Goal: Information Seeking & Learning: Learn about a topic

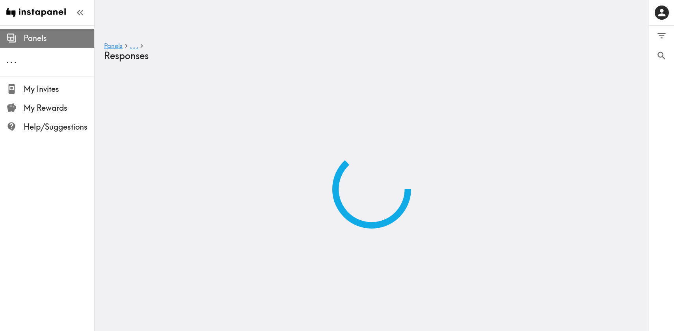
click at [35, 34] on span "Panels" at bounding box center [59, 38] width 71 height 11
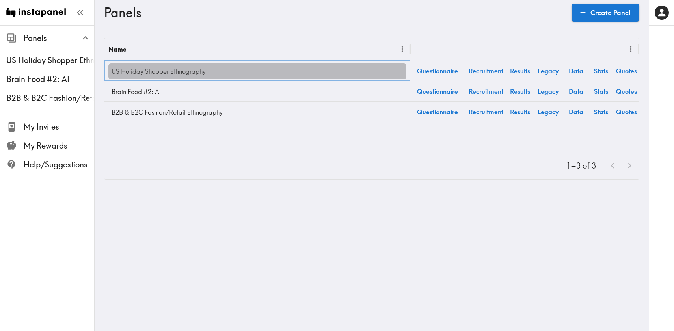
click at [145, 76] on link "US Holiday Shopper Ethnography" at bounding box center [257, 71] width 298 height 16
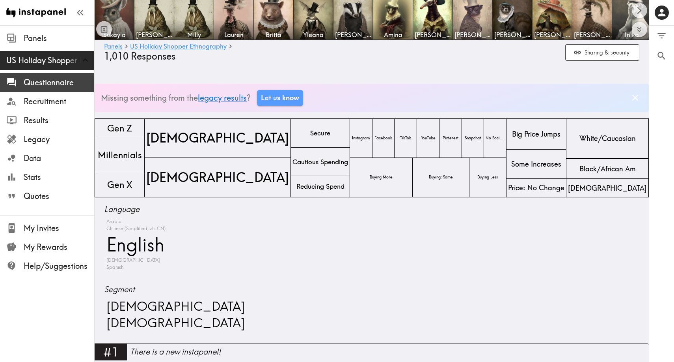
click at [49, 86] on span "Questionnaire" at bounding box center [59, 82] width 71 height 11
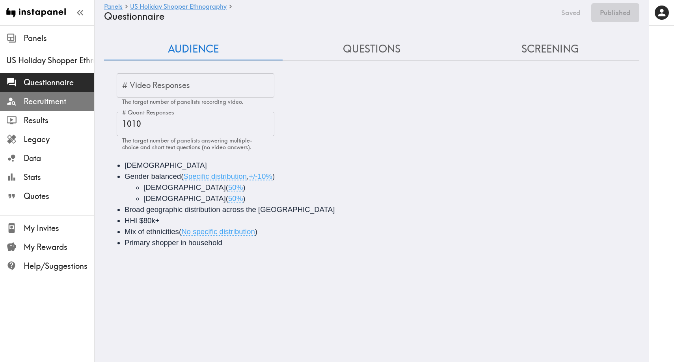
click at [41, 105] on span "Recruitment" at bounding box center [59, 101] width 71 height 11
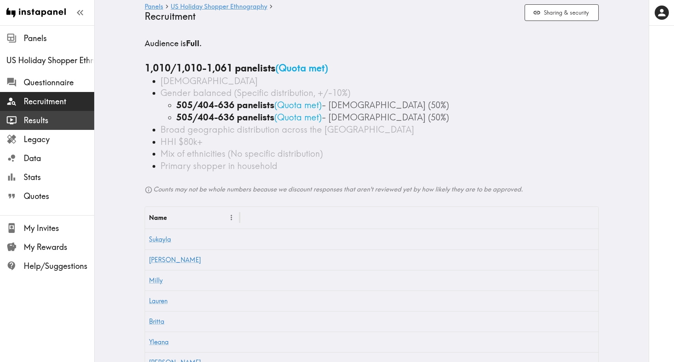
click at [36, 120] on span "Results" at bounding box center [59, 120] width 71 height 11
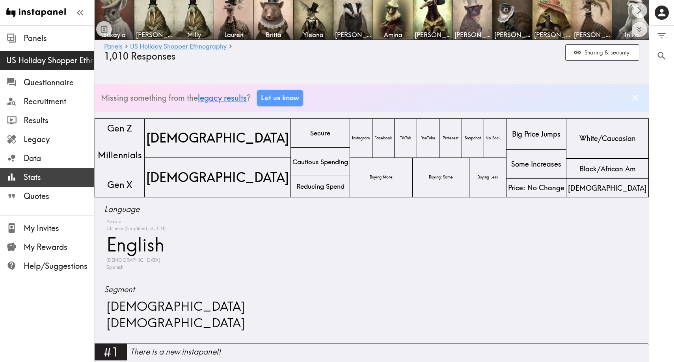
click at [34, 178] on span "Stats" at bounding box center [59, 177] width 71 height 11
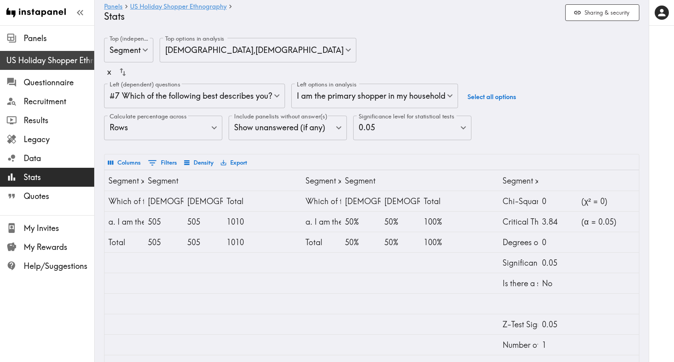
click at [40, 63] on span "US Holiday Shopper Ethnography" at bounding box center [50, 60] width 88 height 11
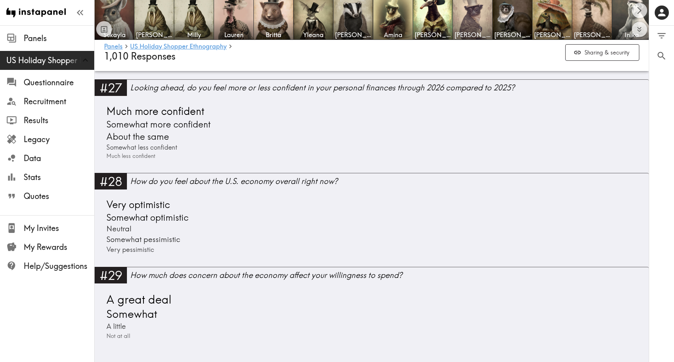
scroll to position [2977, 0]
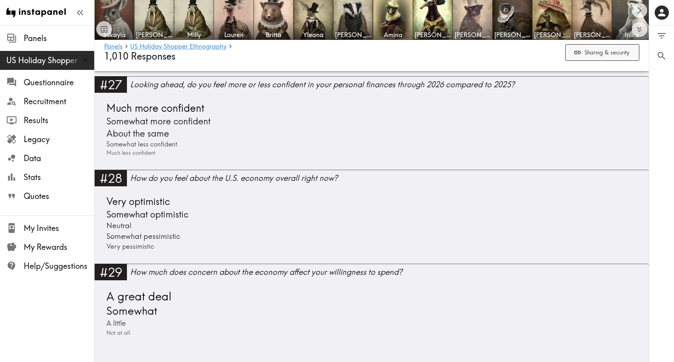
click at [585, 54] on button "Sharing & security" at bounding box center [603, 52] width 74 height 17
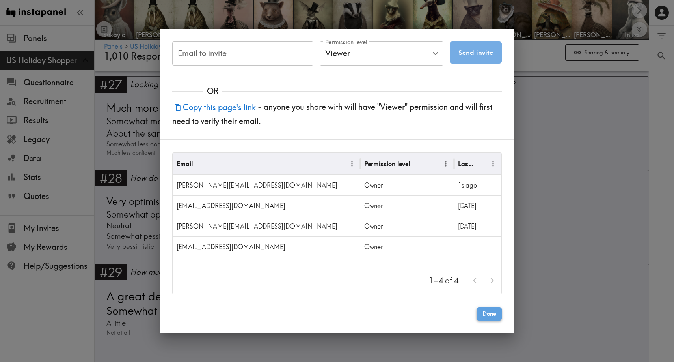
click at [489, 308] on button "Done" at bounding box center [489, 313] width 25 height 13
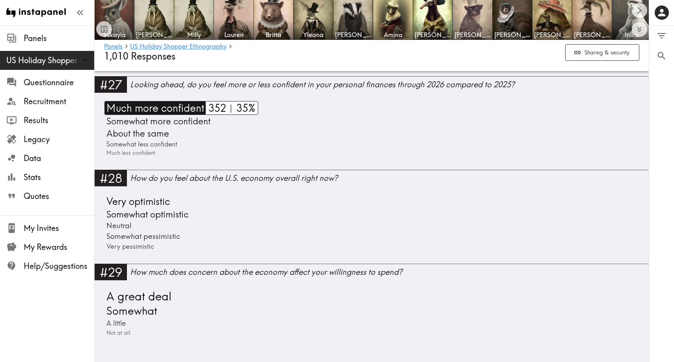
click at [149, 112] on span "Much more confident" at bounding box center [155, 108] width 100 height 14
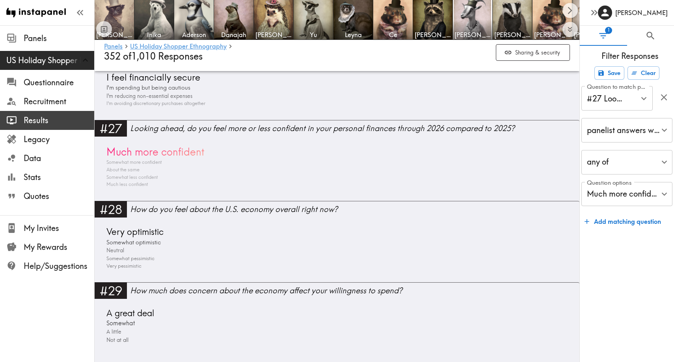
scroll to position [2562, 0]
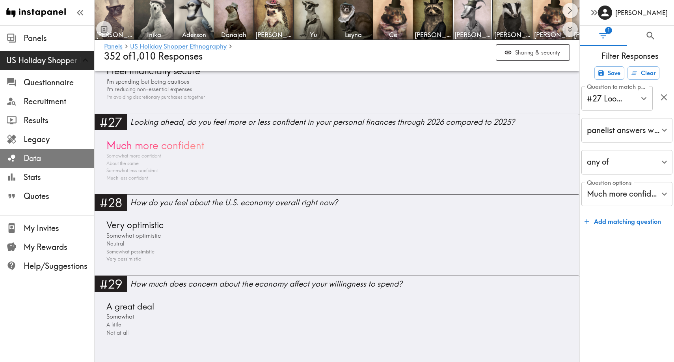
click at [36, 153] on span "Data" at bounding box center [59, 158] width 71 height 11
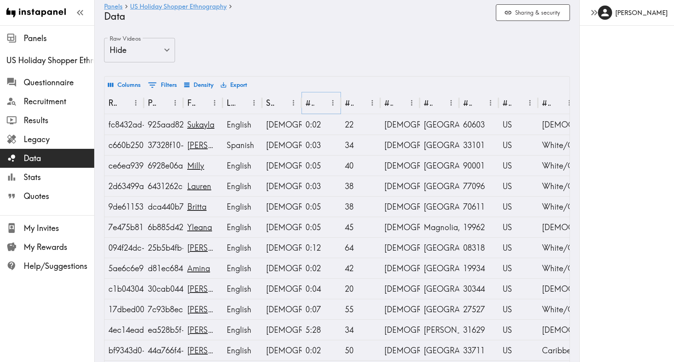
click at [321, 105] on icon "Sort" at bounding box center [321, 103] width 6 height 6
click at [338, 102] on button "Menu" at bounding box center [333, 103] width 12 height 12
click at [313, 102] on div "#1 There is a new instapanel!" at bounding box center [310, 103] width 9 height 10
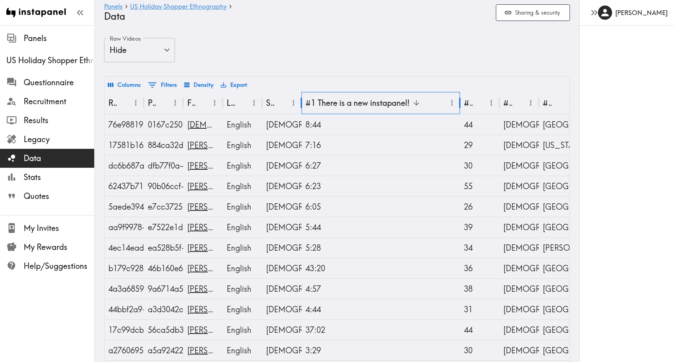
drag, startPoint x: 454, startPoint y: 105, endPoint x: 459, endPoint y: 105, distance: 5.9
click at [459, 105] on div at bounding box center [460, 103] width 4 height 22
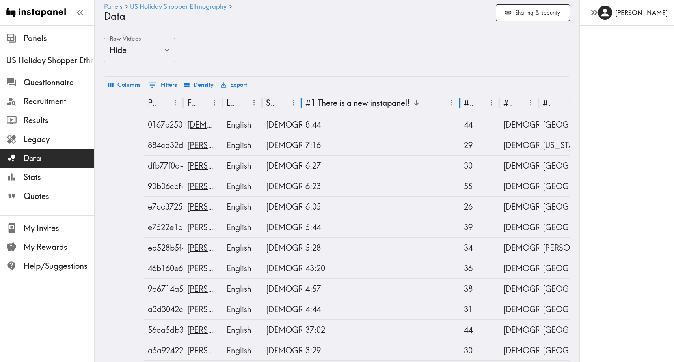
scroll to position [0, 83]
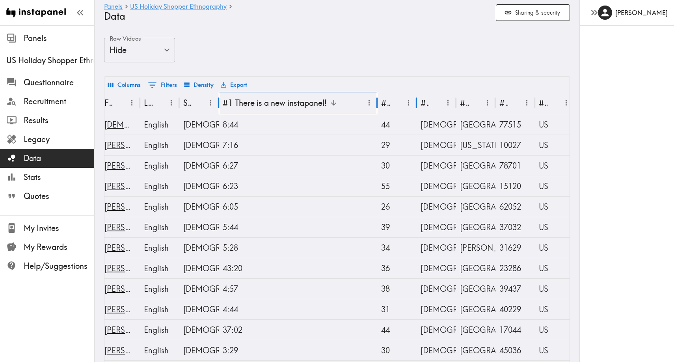
drag, startPoint x: 416, startPoint y: 101, endPoint x: 447, endPoint y: 143, distance: 53.0
click at [419, 103] on div at bounding box center [417, 103] width 4 height 22
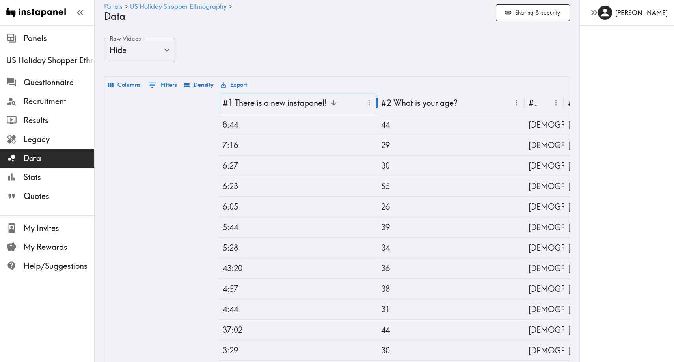
scroll to position [0, 215]
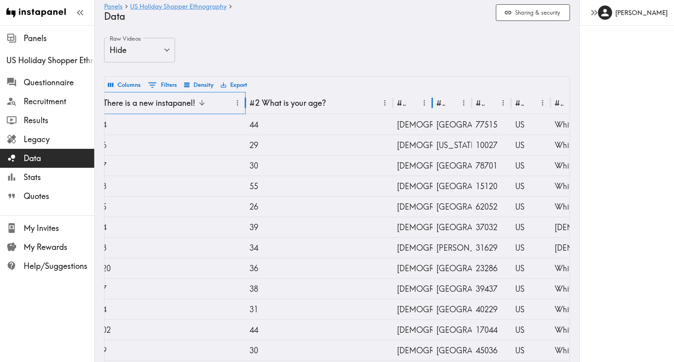
drag, startPoint x: 433, startPoint y: 102, endPoint x: 434, endPoint y: 172, distance: 69.4
click at [435, 107] on div at bounding box center [433, 103] width 4 height 22
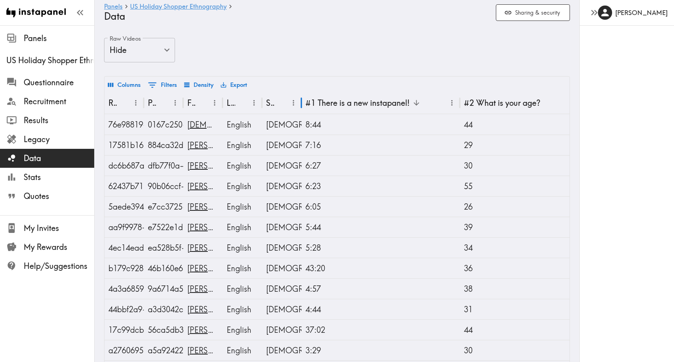
scroll to position [0, 0]
click at [28, 124] on span "Results" at bounding box center [59, 120] width 71 height 11
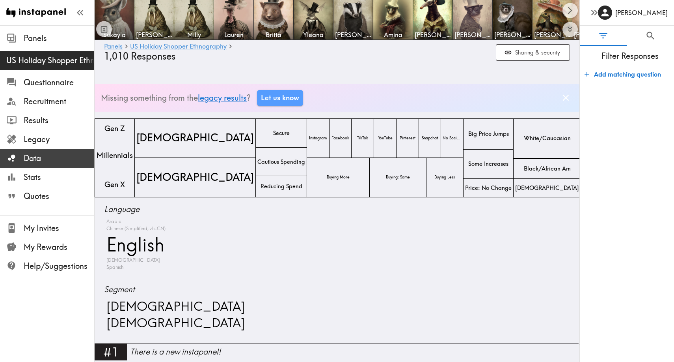
click at [31, 155] on span "Data" at bounding box center [59, 158] width 71 height 11
